Goal: Navigation & Orientation: Find specific page/section

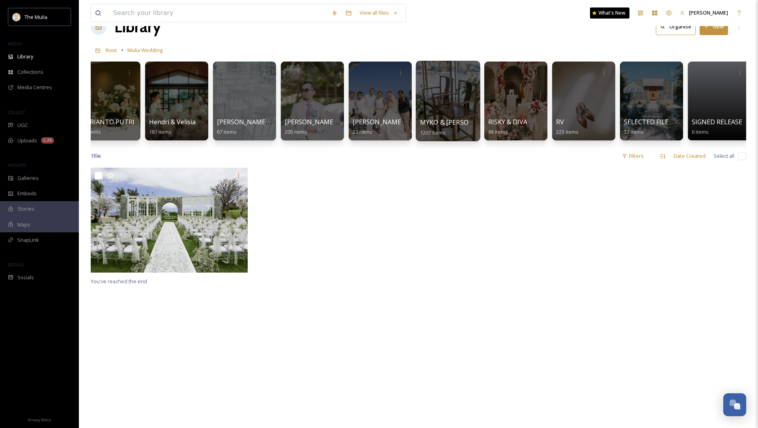
scroll to position [0, 903]
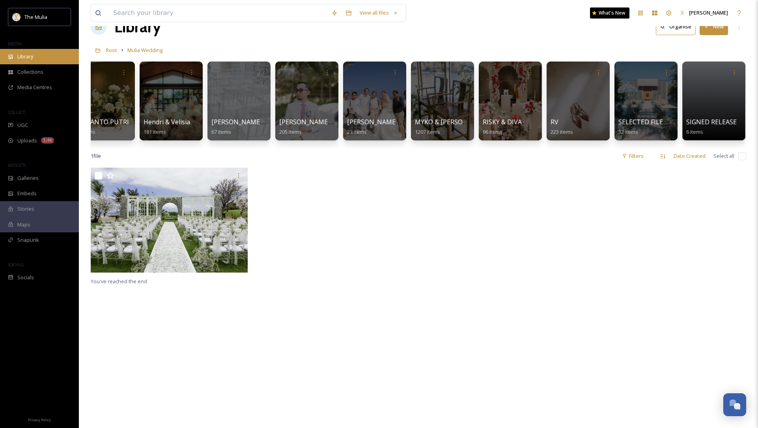
click at [40, 54] on div "Library" at bounding box center [39, 56] width 79 height 15
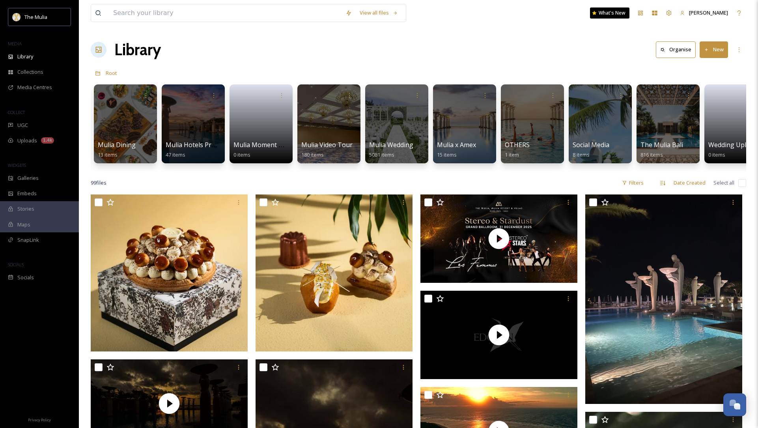
scroll to position [0, 837]
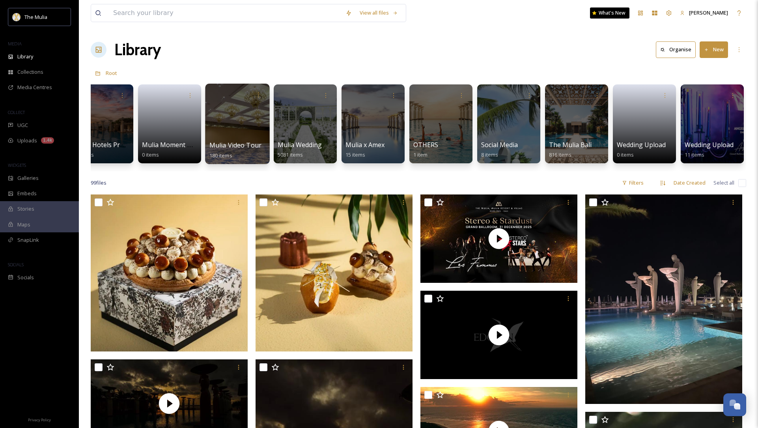
click at [235, 123] on div at bounding box center [237, 124] width 64 height 80
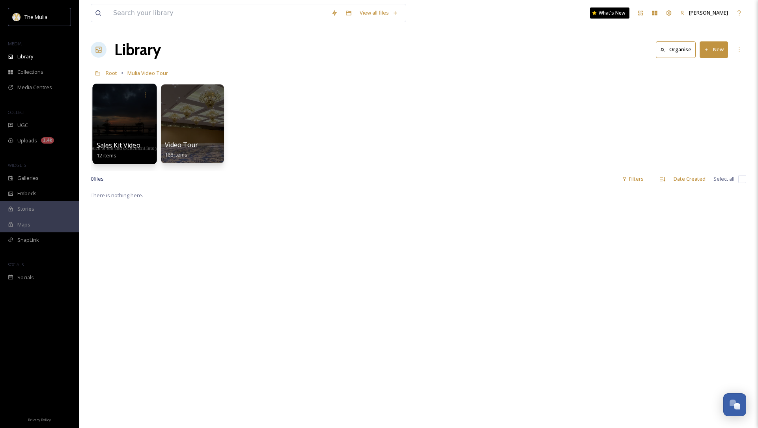
click at [106, 138] on div at bounding box center [124, 124] width 64 height 80
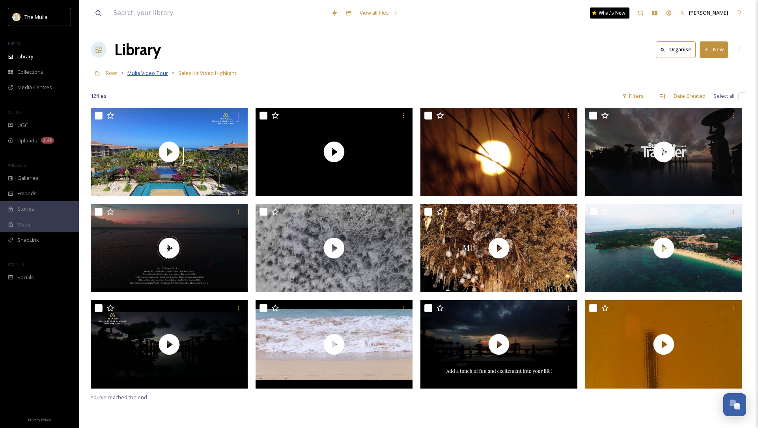
click at [157, 75] on span "Mulia Video Tour" at bounding box center [147, 72] width 41 height 7
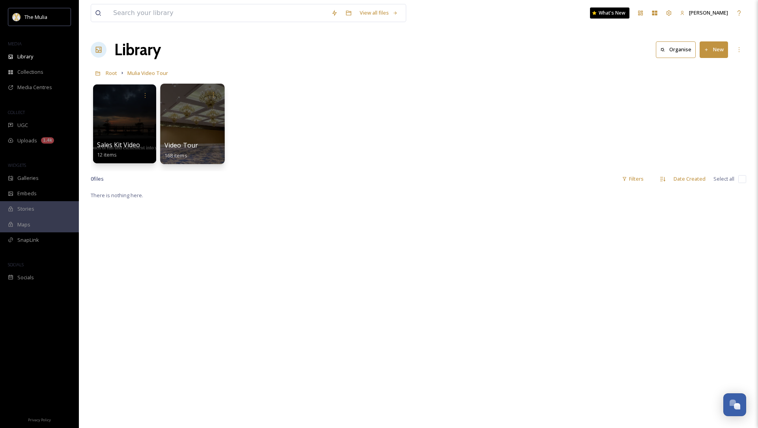
click at [198, 141] on div "Video Tour 168 items" at bounding box center [192, 150] width 56 height 20
click at [170, 139] on div at bounding box center [192, 124] width 64 height 80
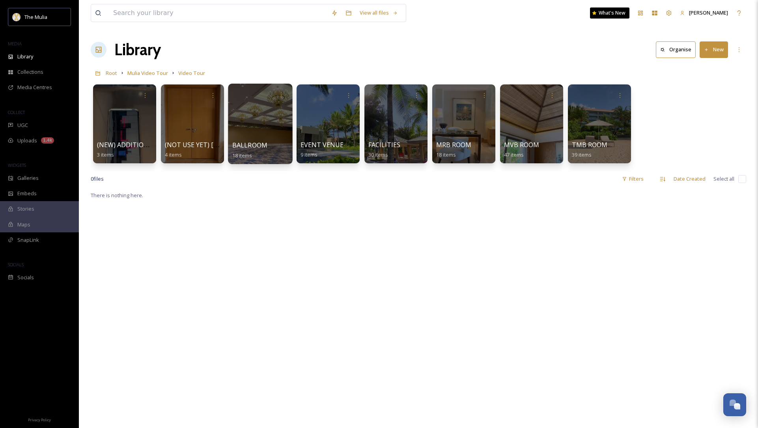
click at [265, 135] on div at bounding box center [260, 124] width 64 height 80
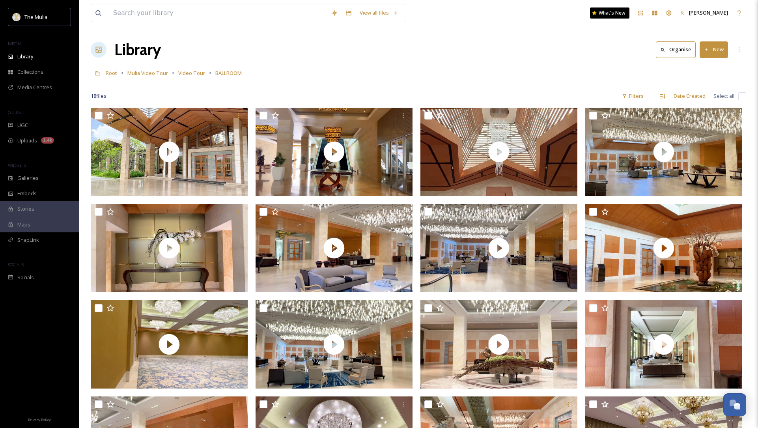
click at [292, 88] on div at bounding box center [418, 84] width 655 height 8
click at [196, 73] on span "Video Tour" at bounding box center [191, 72] width 27 height 7
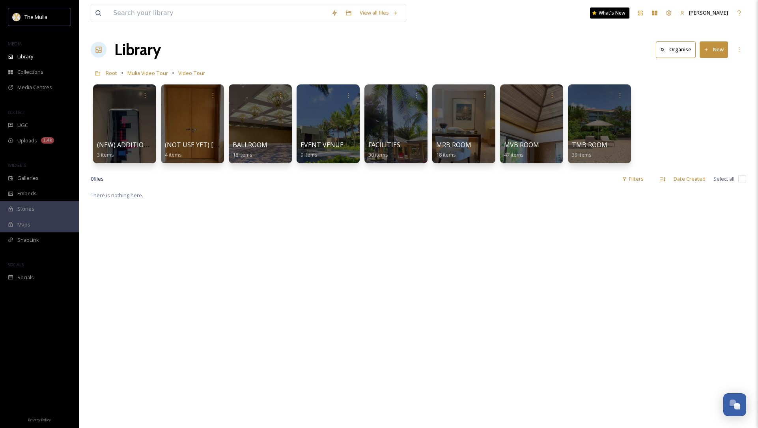
click at [291, 51] on div "Library Organise New" at bounding box center [418, 50] width 655 height 24
click at [269, 122] on div at bounding box center [260, 124] width 64 height 80
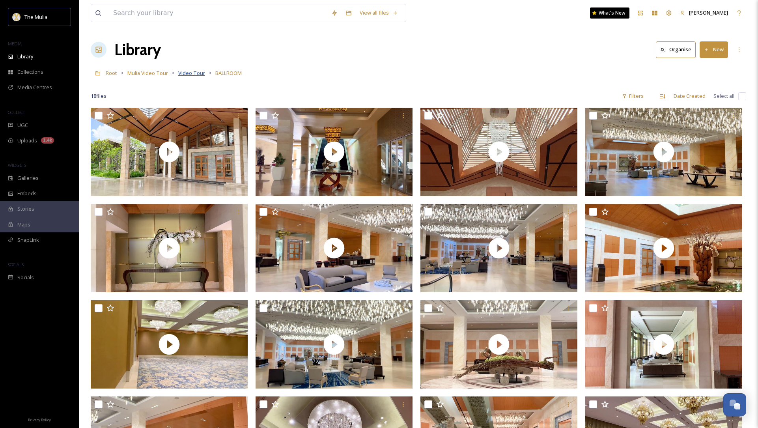
click at [200, 72] on span "Video Tour" at bounding box center [191, 72] width 27 height 7
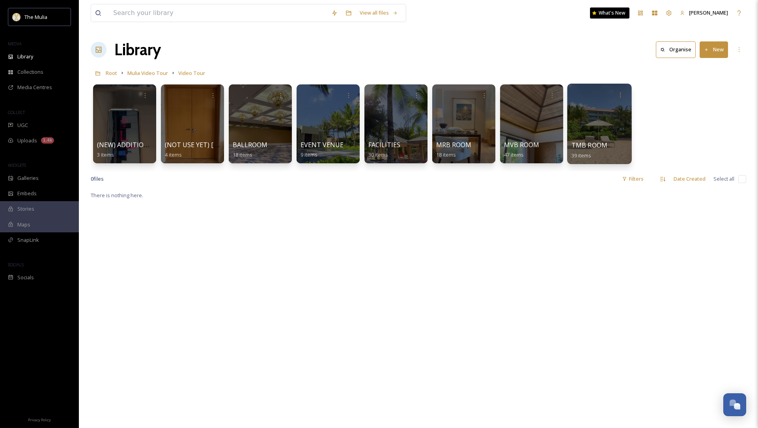
click at [608, 119] on div at bounding box center [599, 124] width 64 height 80
